Goal: Register for event/course

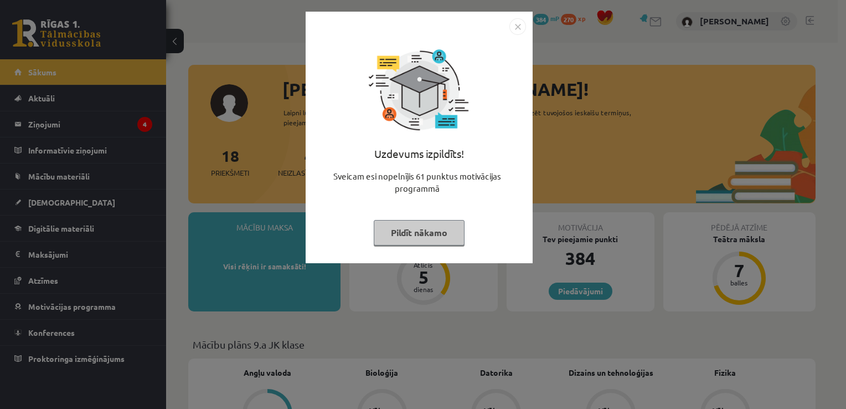
click at [521, 28] on img "Close" at bounding box center [517, 26] width 17 height 17
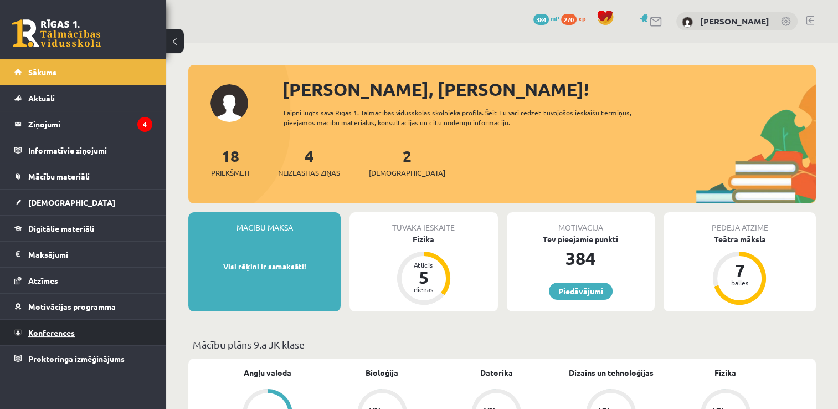
click at [89, 324] on link "Konferences" at bounding box center [83, 331] width 138 height 25
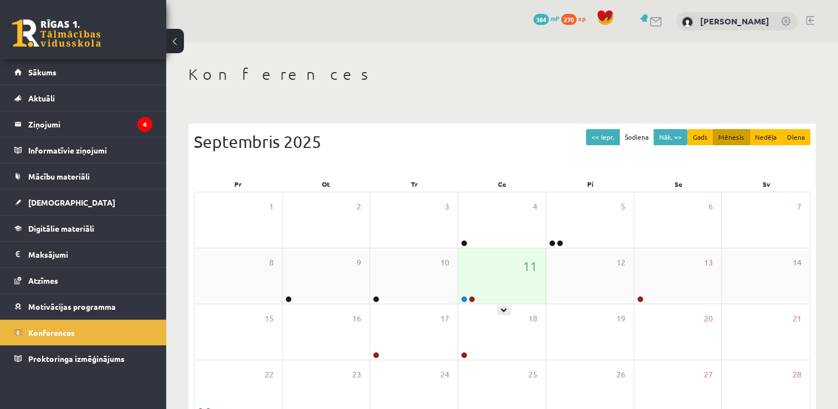
click at [490, 277] on div "11" at bounding box center [501, 275] width 87 height 55
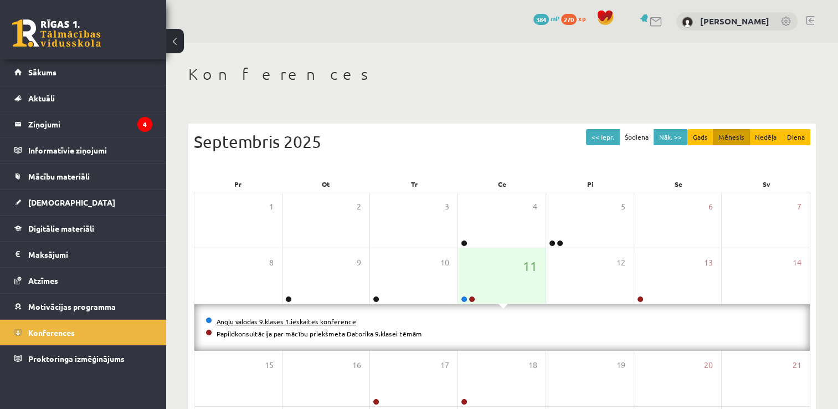
click at [323, 321] on link "Angļu valodas 9.klases 1.ieskaites konference" at bounding box center [285, 321] width 139 height 9
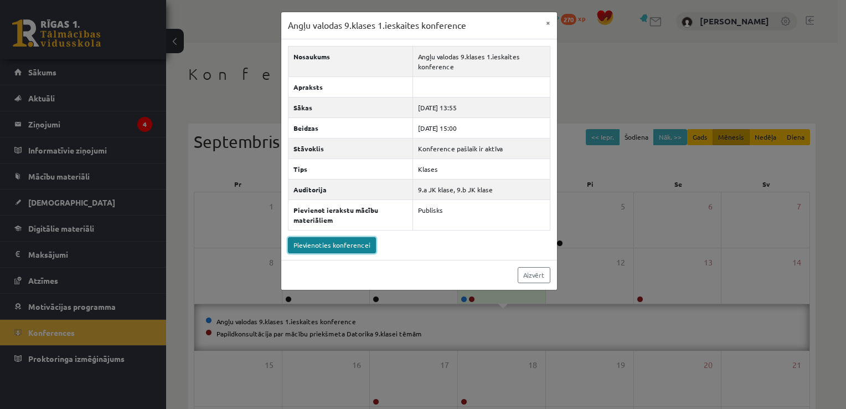
click at [325, 240] on link "Pievienoties konferencei" at bounding box center [332, 245] width 88 height 16
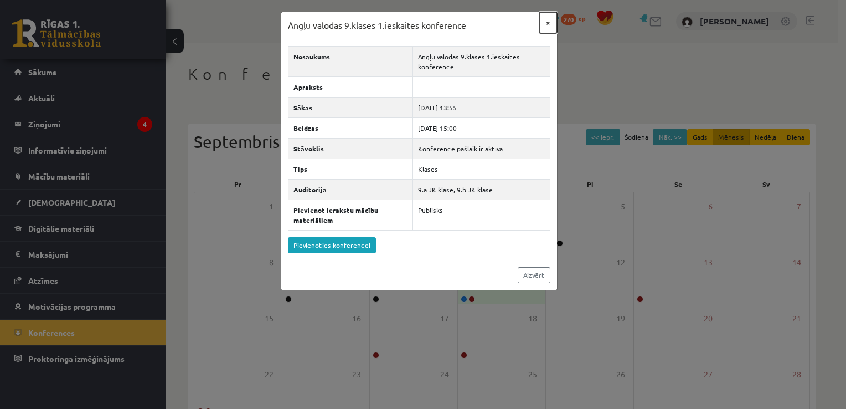
click at [540, 19] on button "×" at bounding box center [548, 22] width 18 height 21
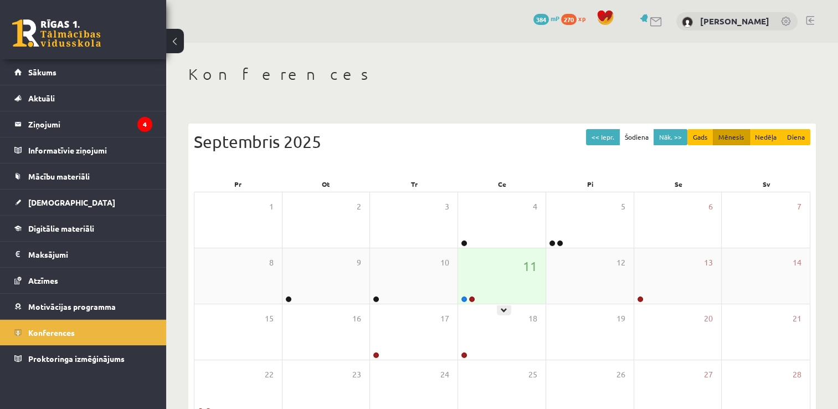
click at [513, 278] on div "11" at bounding box center [501, 275] width 87 height 55
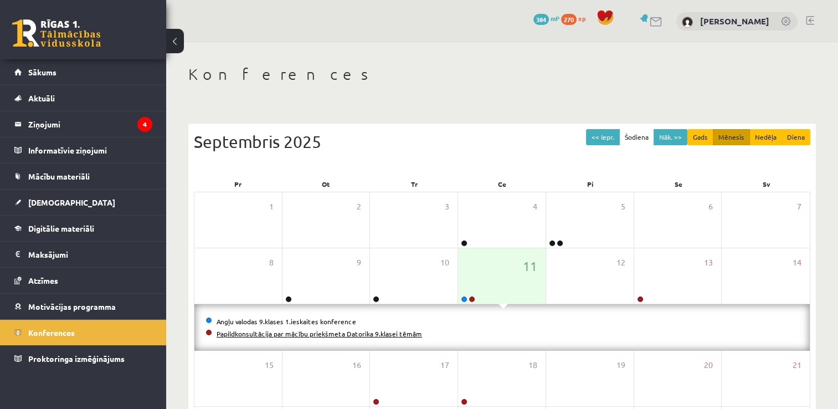
click at [391, 334] on link "Papildkonsultācija par mācību priekšmeta Datorika 9.klasei tēmām" at bounding box center [318, 333] width 205 height 9
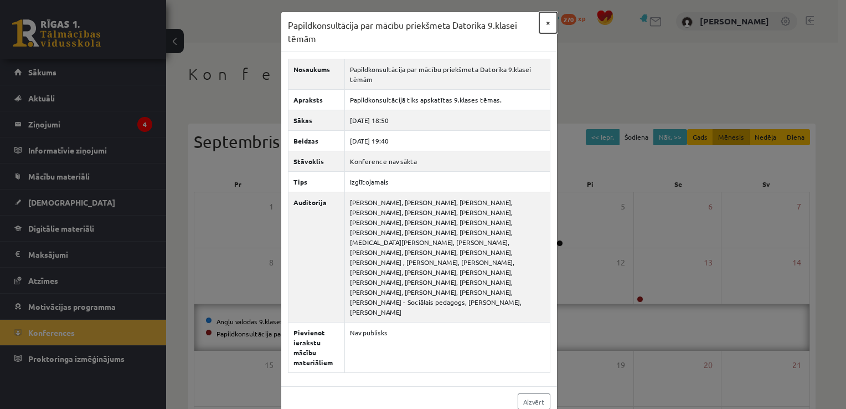
click at [543, 19] on button "×" at bounding box center [548, 22] width 18 height 21
